Goal: Task Accomplishment & Management: Use online tool/utility

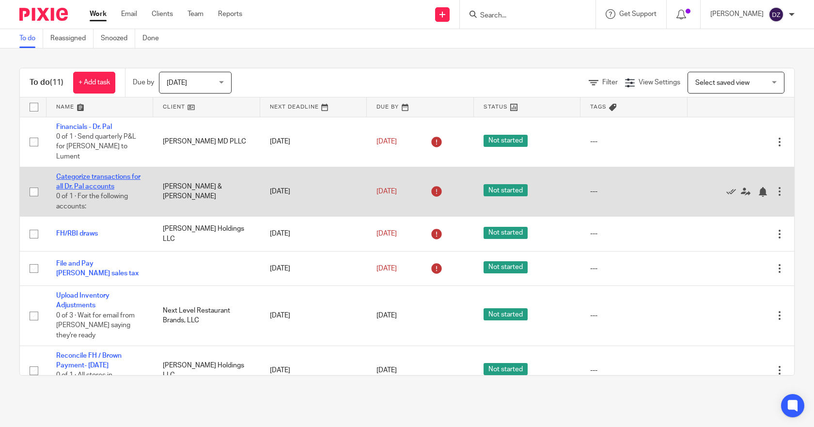
drag, startPoint x: 109, startPoint y: 166, endPoint x: 85, endPoint y: 169, distance: 24.8
click at [85, 173] on link "Categorize transactions for all Dr. Pal accounts" at bounding box center [98, 181] width 84 height 16
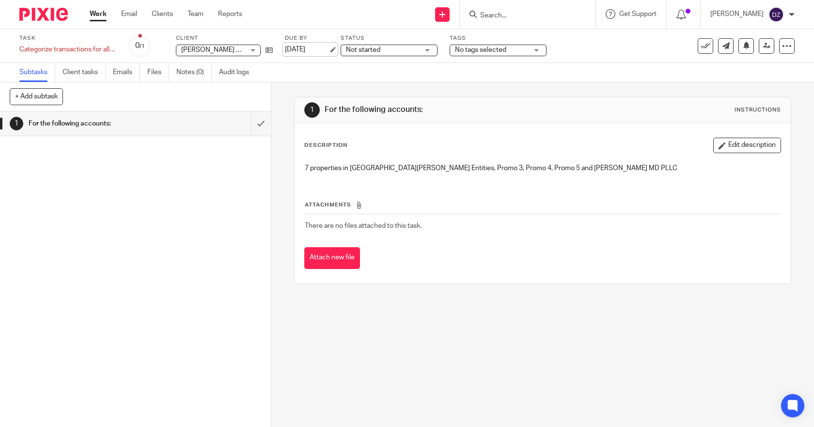
click at [326, 46] on link "[DATE]" at bounding box center [307, 50] width 44 height 10
click at [98, 15] on link "Work" at bounding box center [98, 14] width 17 height 10
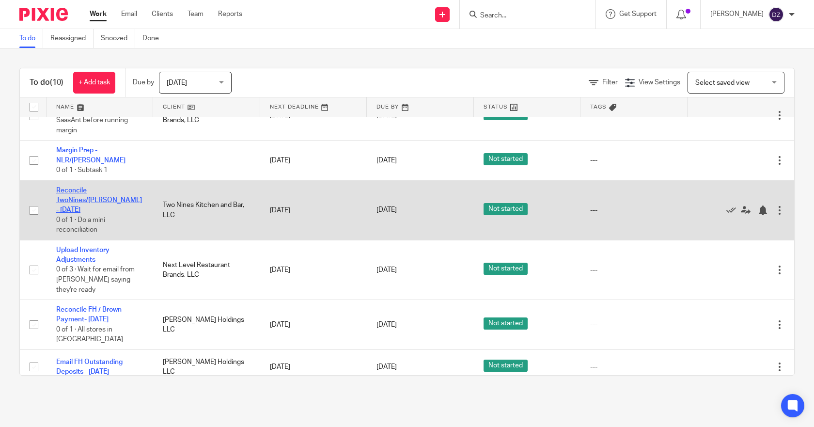
scroll to position [169, 0]
